Goal: Task Accomplishment & Management: Use online tool/utility

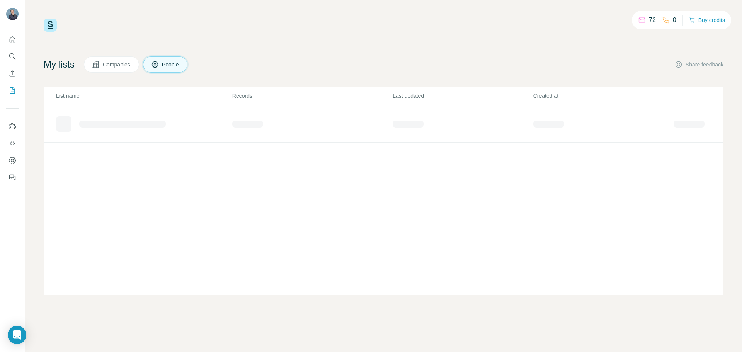
click at [387, 62] on div "My lists Companies People Share feedback" at bounding box center [384, 64] width 680 height 16
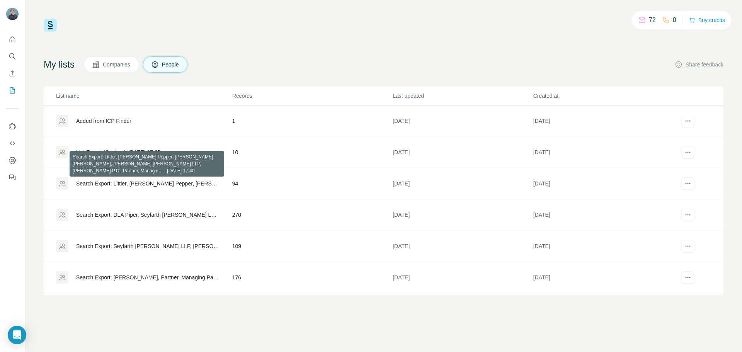
click at [141, 184] on div "Search Export: Littler, [PERSON_NAME] Pepper, [PERSON_NAME] [PERSON_NAME], [PER…" at bounding box center [147, 184] width 143 height 8
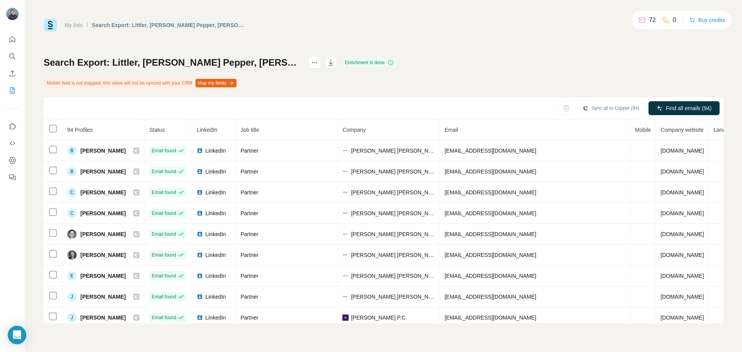
click at [333, 65] on icon "button" at bounding box center [331, 62] width 4 height 6
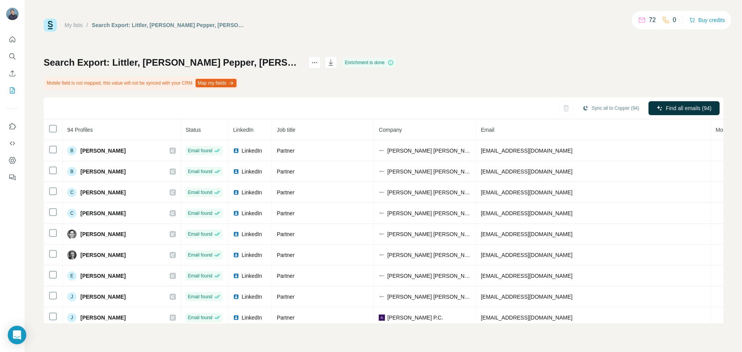
click at [19, 92] on div at bounding box center [12, 106] width 25 height 156
click at [13, 92] on icon "My lists" at bounding box center [13, 89] width 4 height 5
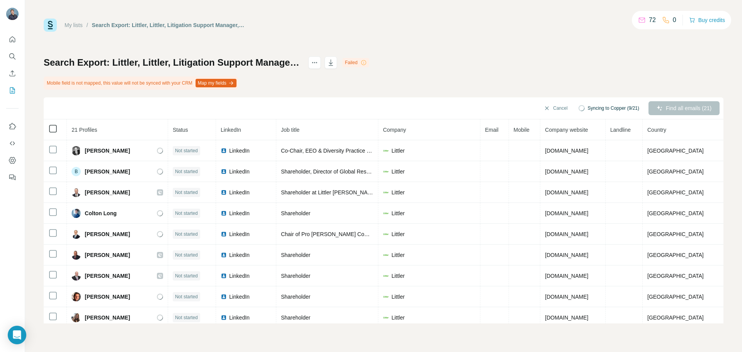
click at [57, 128] on icon at bounding box center [52, 128] width 9 height 9
click at [459, 103] on div "Cancel Syncing to Copper (9/21) Find all emails (21)" at bounding box center [384, 108] width 680 height 22
click at [515, 70] on div "Search Export: Littler, Littler, Litigation Support Manager, Litigation Manager…" at bounding box center [384, 189] width 680 height 267
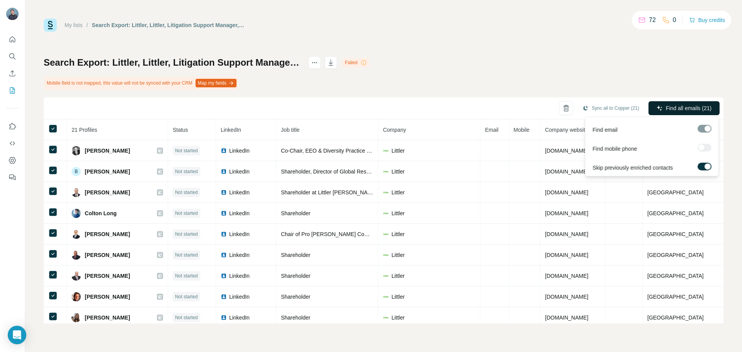
click at [656, 106] on icon "button" at bounding box center [659, 108] width 6 height 6
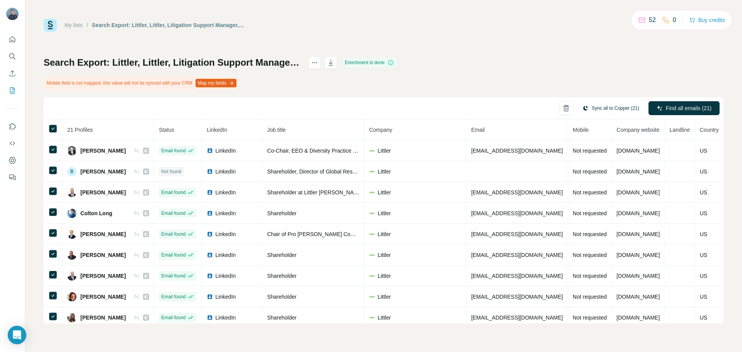
click at [603, 107] on button "Sync all to Copper (21)" at bounding box center [611, 108] width 68 height 12
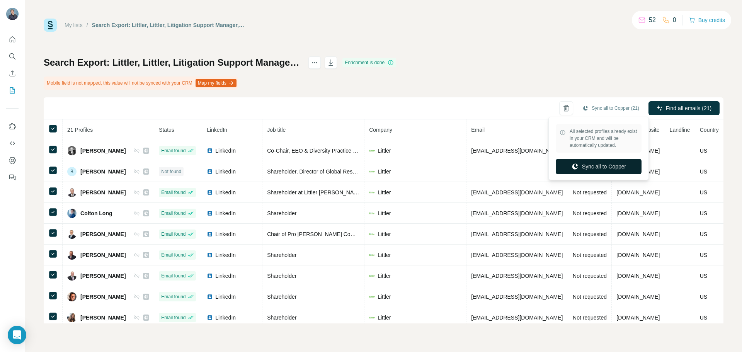
click at [599, 167] on button "Sync all to Copper" at bounding box center [599, 166] width 86 height 15
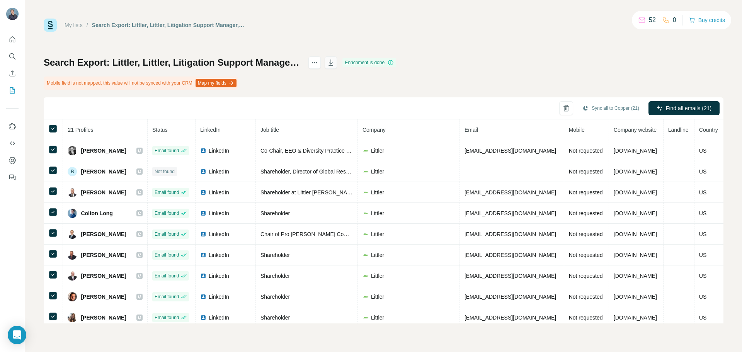
click at [337, 63] on button "button" at bounding box center [331, 62] width 12 height 12
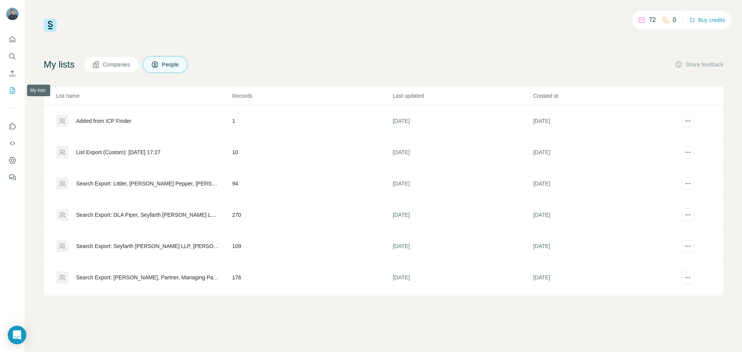
click at [8, 86] on button "My lists" at bounding box center [12, 90] width 12 height 14
click at [12, 91] on icon "My lists" at bounding box center [13, 89] width 4 height 5
click at [12, 39] on icon "Quick start" at bounding box center [12, 40] width 8 height 8
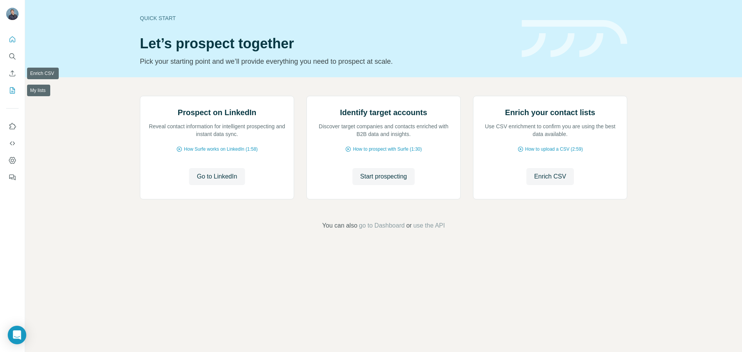
click at [9, 89] on icon "My lists" at bounding box center [12, 91] width 8 height 8
